Goal: Transaction & Acquisition: Purchase product/service

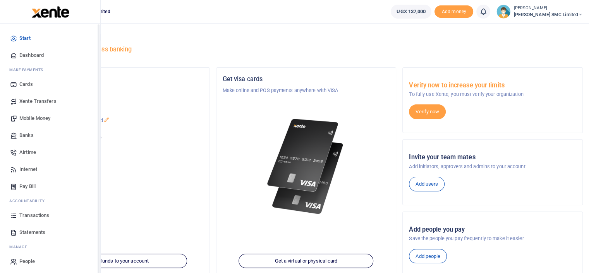
click at [28, 215] on span "Transactions" at bounding box center [34, 216] width 30 height 8
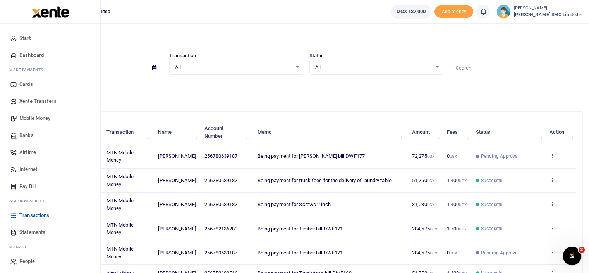
click at [40, 114] on link "Mobile Money" at bounding box center [50, 118] width 88 height 17
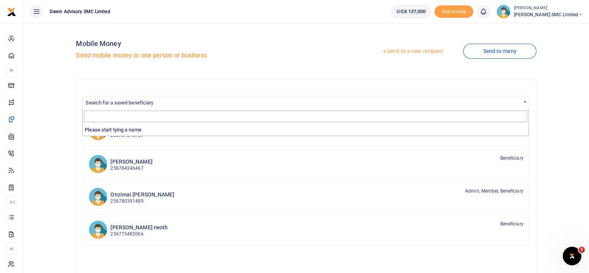
click at [121, 106] on span "Search for a saved beneficiary" at bounding box center [306, 102] width 446 height 12
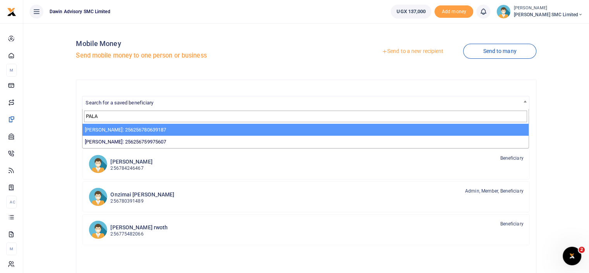
type input "PALA"
select select "3598"
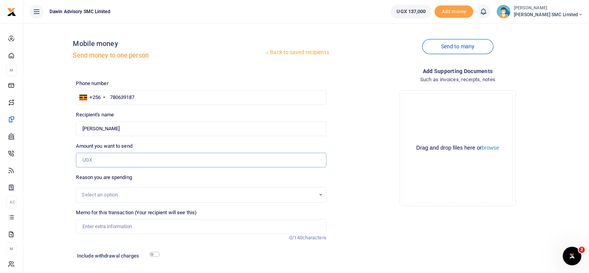
click at [96, 164] on input "Amount you want to send" at bounding box center [201, 160] width 250 height 15
type input "20,000"
click at [113, 224] on input "Memo for this transaction (Your recipient will see this)" at bounding box center [201, 227] width 250 height 15
type input "Being payment for Brad Nails bill DWF177"
click at [154, 255] on input "checkbox" at bounding box center [155, 254] width 10 height 5
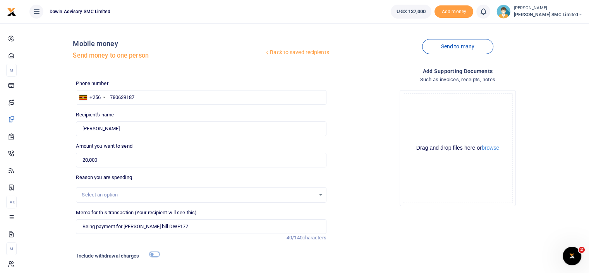
checkbox input "true"
click at [342, 188] on div "Drop your files here Drag and drop files here or browse Powered by Uppy" at bounding box center [458, 148] width 250 height 129
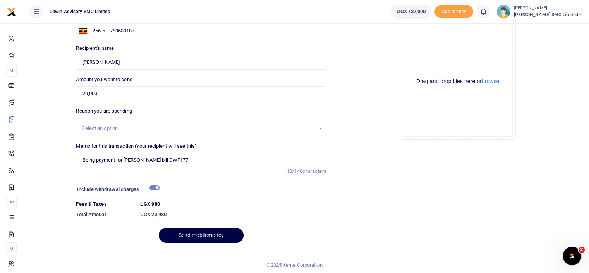
scroll to position [69, 0]
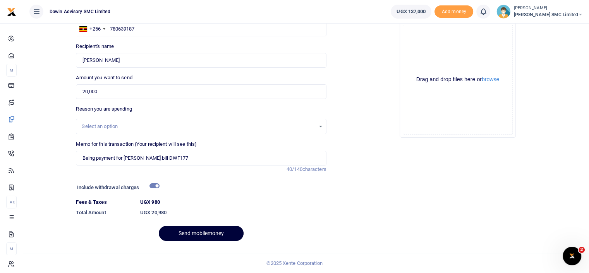
click at [182, 230] on button "Send mobilemoney" at bounding box center [201, 233] width 85 height 15
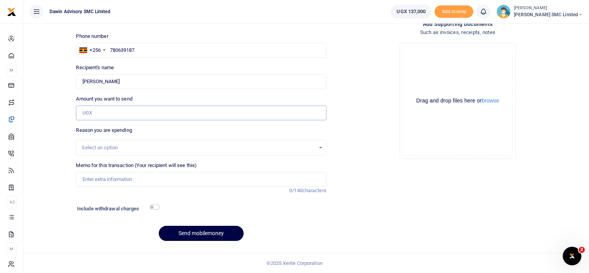
click at [98, 111] on input "Amount you want to send" at bounding box center [201, 113] width 250 height 15
type input "54,000"
click at [118, 179] on input "Memo for this transaction (Your recipient will see this)" at bounding box center [201, 179] width 250 height 15
type input "Being payment for Brad Nails bill DWF182"
click at [155, 206] on input "checkbox" at bounding box center [155, 207] width 10 height 5
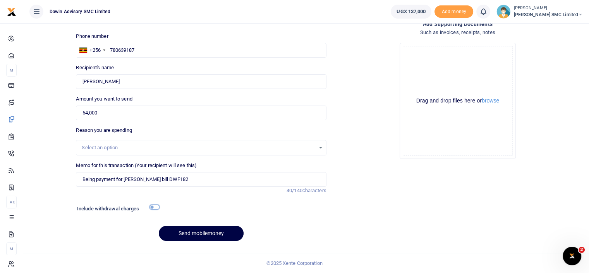
checkbox input "true"
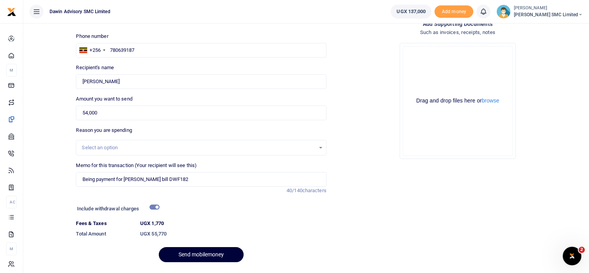
click at [189, 252] on button "Send mobilemoney" at bounding box center [201, 255] width 85 height 15
